Goal: Task Accomplishment & Management: Use online tool/utility

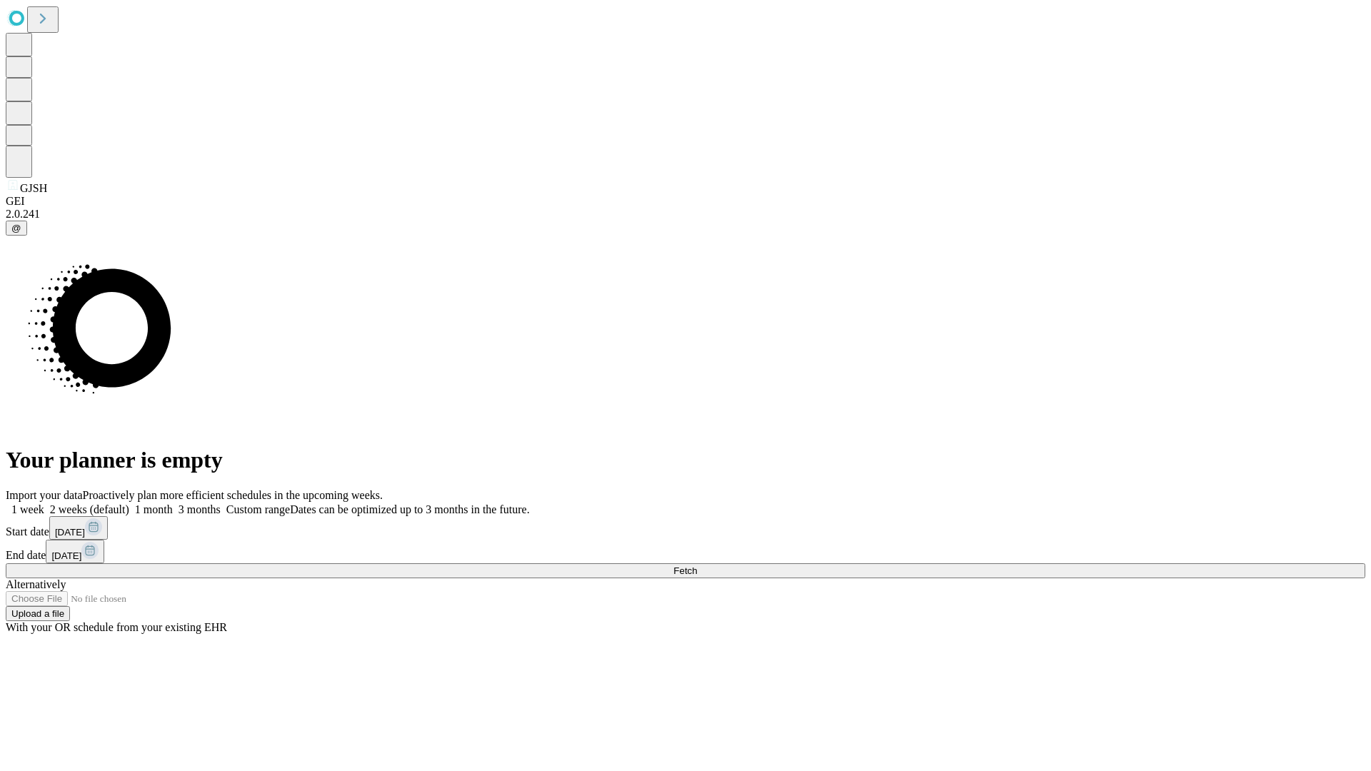
click at [697, 566] on span "Fetch" at bounding box center [685, 571] width 24 height 11
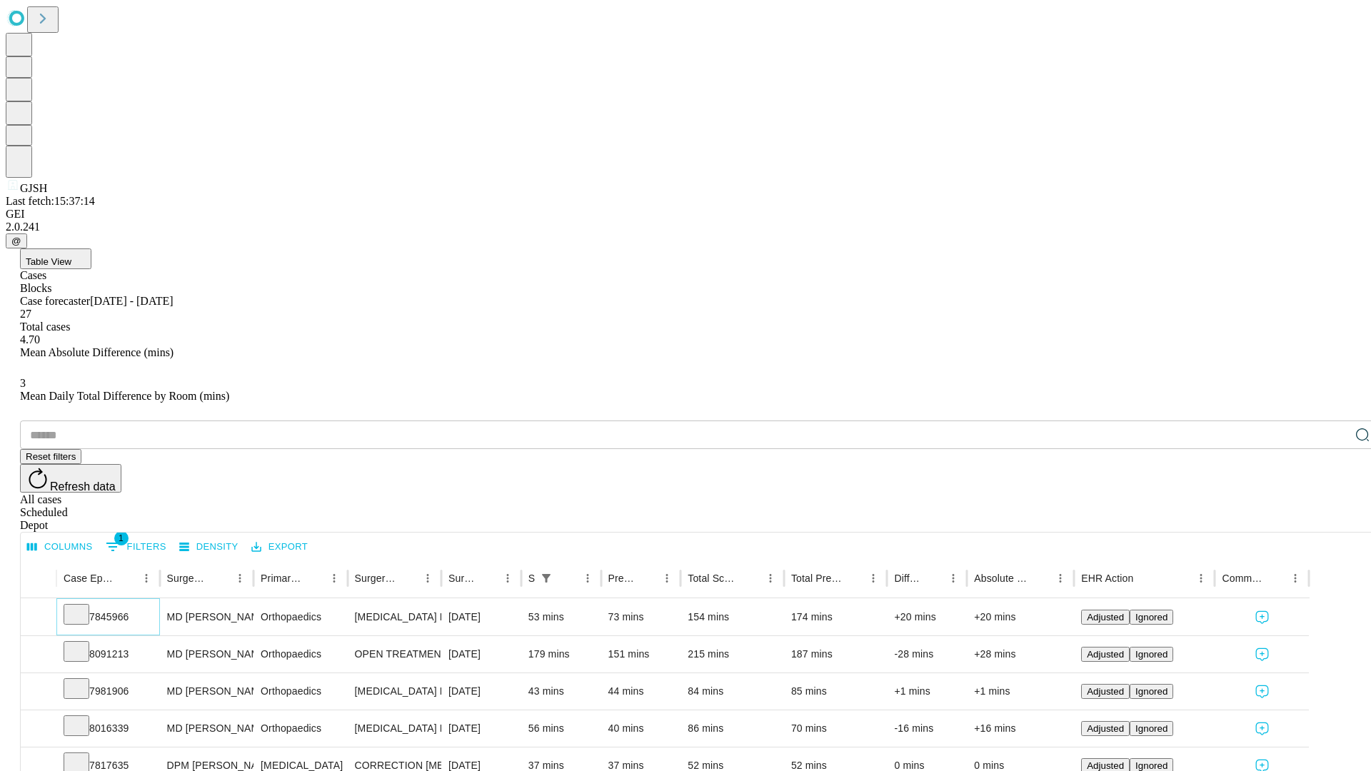
click at [84, 606] on icon at bounding box center [76, 613] width 14 height 14
